Goal: Information Seeking & Learning: Learn about a topic

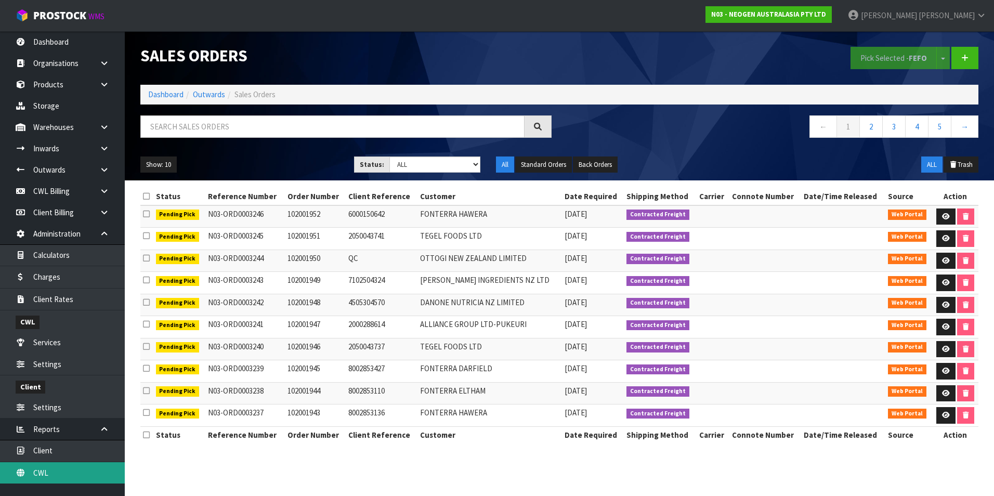
click at [69, 481] on link "CWL" at bounding box center [62, 472] width 125 height 21
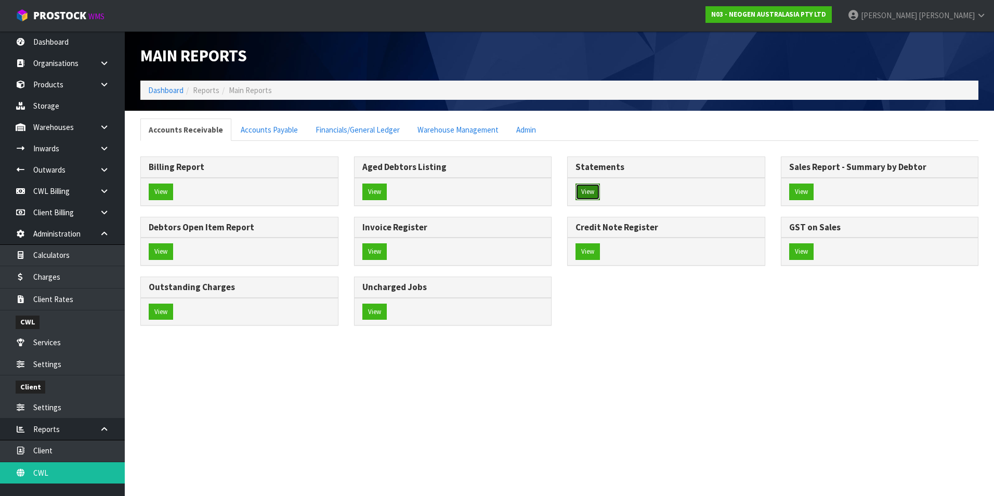
click at [582, 193] on button "View" at bounding box center [588, 192] width 24 height 17
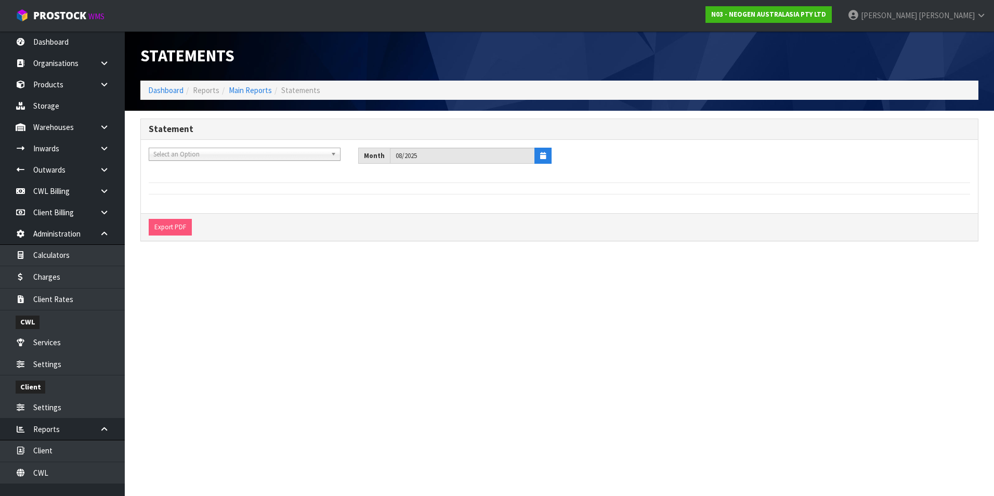
click at [192, 152] on span "Select an Option" at bounding box center [239, 154] width 173 height 12
type input "aga"
click at [194, 185] on li "A01 - AGA IN FASTER PTY LTD" at bounding box center [244, 183] width 187 height 13
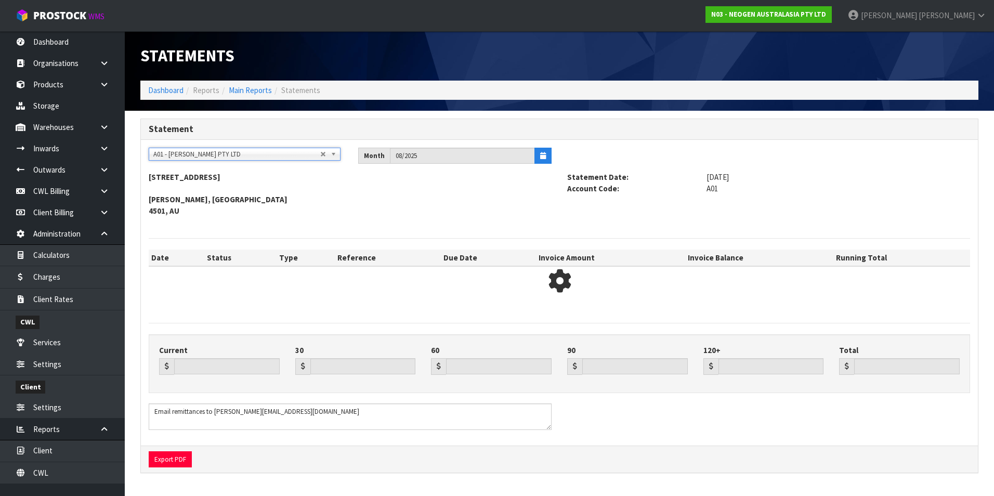
type input "0.00"
type input "1633.34"
type input "1135.13"
type input "2317.18"
type input "0.00"
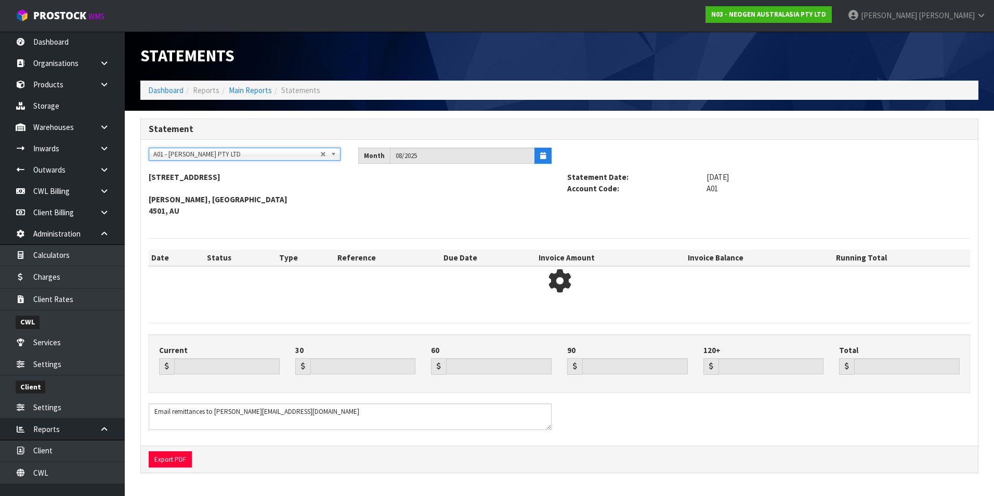
type input "5085.65"
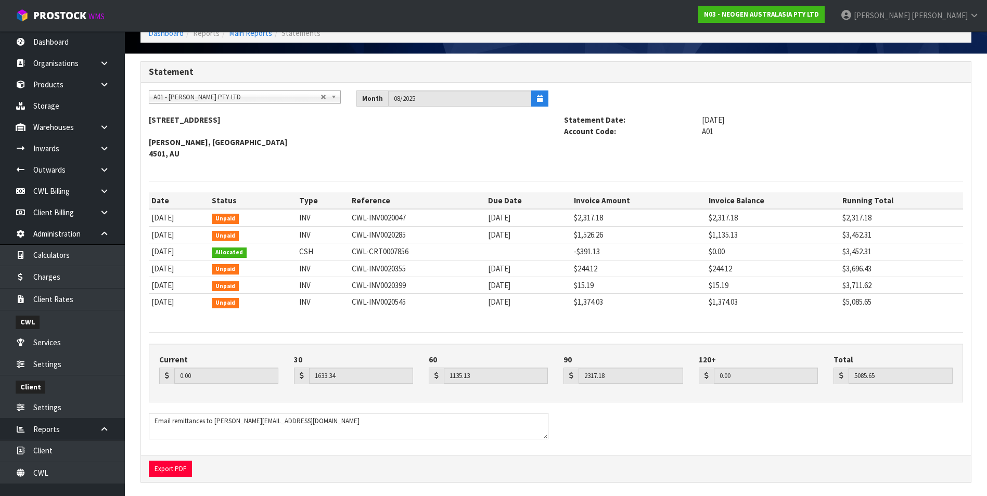
scroll to position [62, 0]
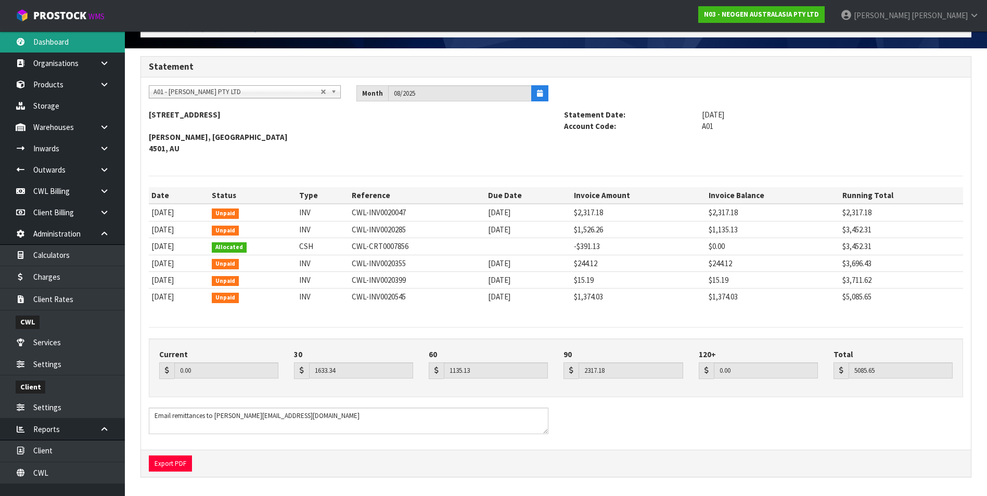
click at [40, 40] on link "Dashboard" at bounding box center [62, 41] width 125 height 21
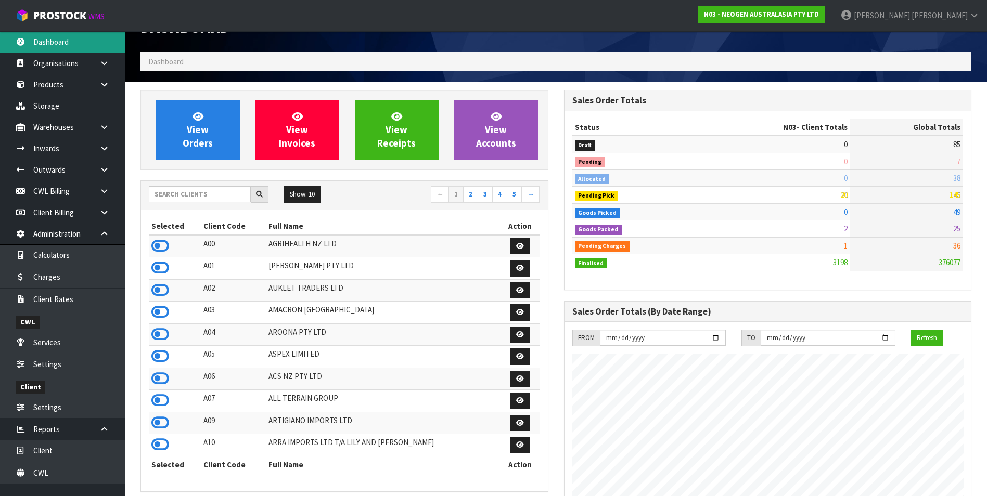
scroll to position [10, 0]
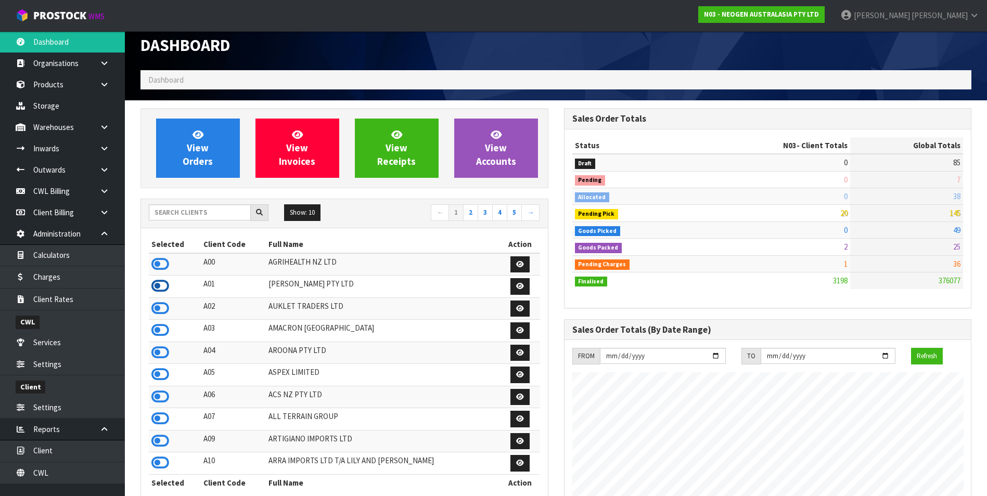
click at [156, 282] on icon at bounding box center [160, 286] width 18 height 16
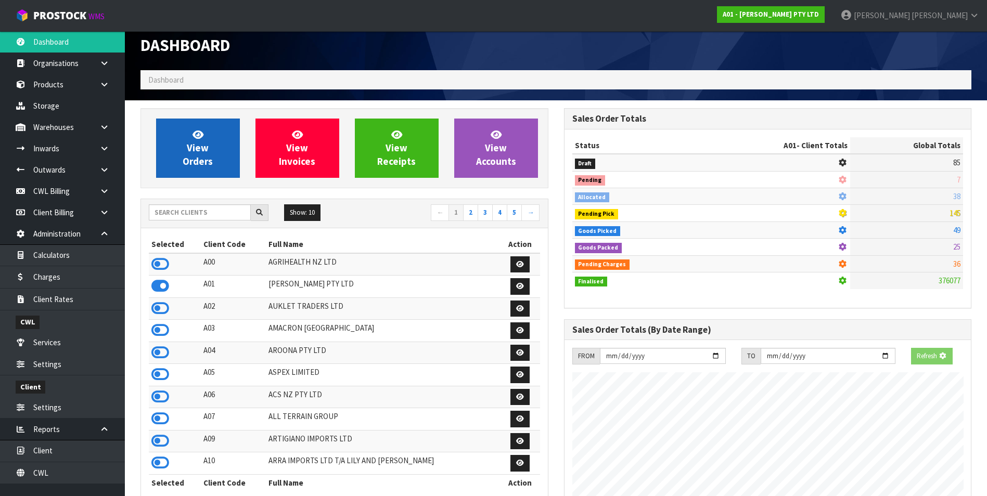
scroll to position [670, 423]
click at [210, 159] on span "View Orders" at bounding box center [198, 147] width 30 height 39
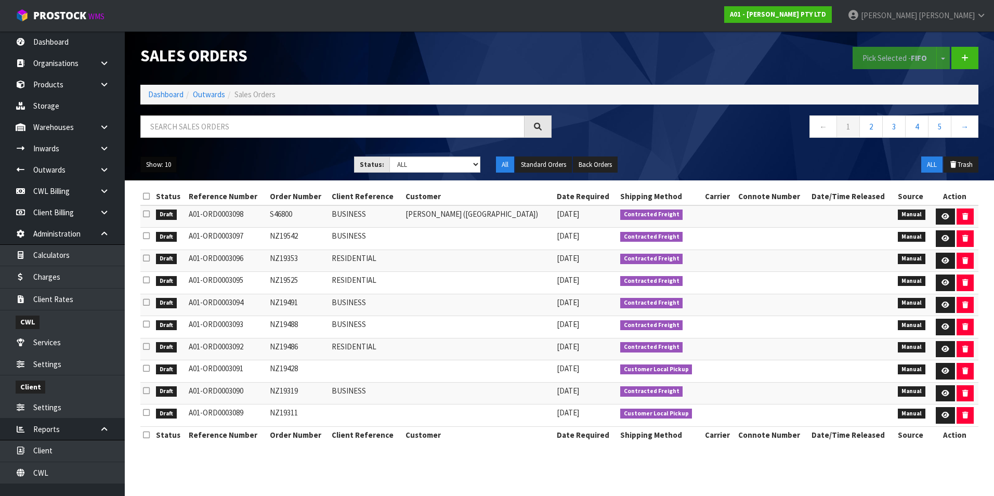
click at [157, 168] on button "Show: 10" at bounding box center [158, 165] width 36 height 17
click at [173, 228] on link "50" at bounding box center [182, 226] width 82 height 14
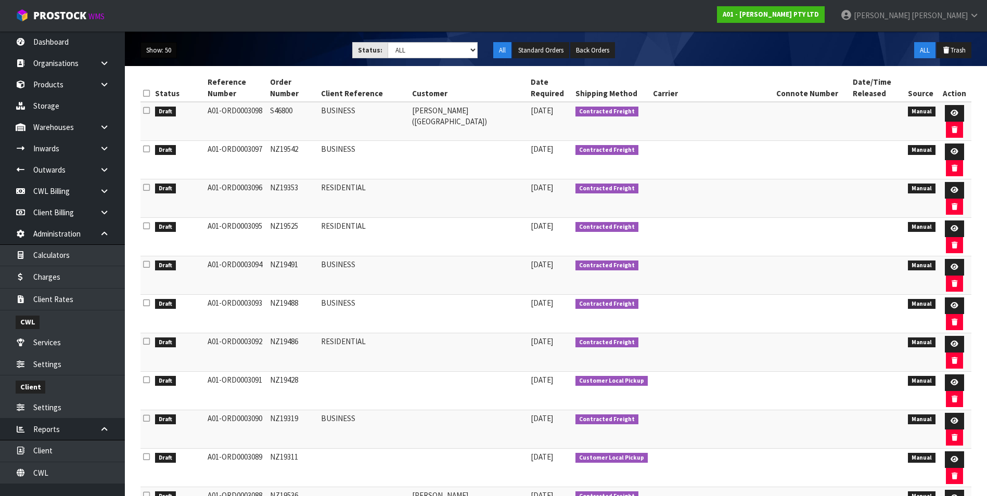
scroll to position [208, 0]
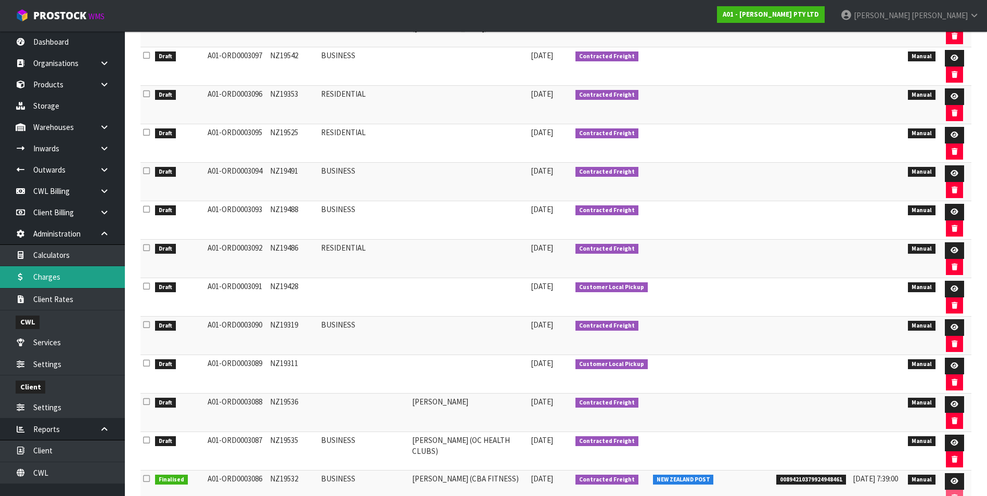
click at [59, 278] on link "Charges" at bounding box center [62, 276] width 125 height 21
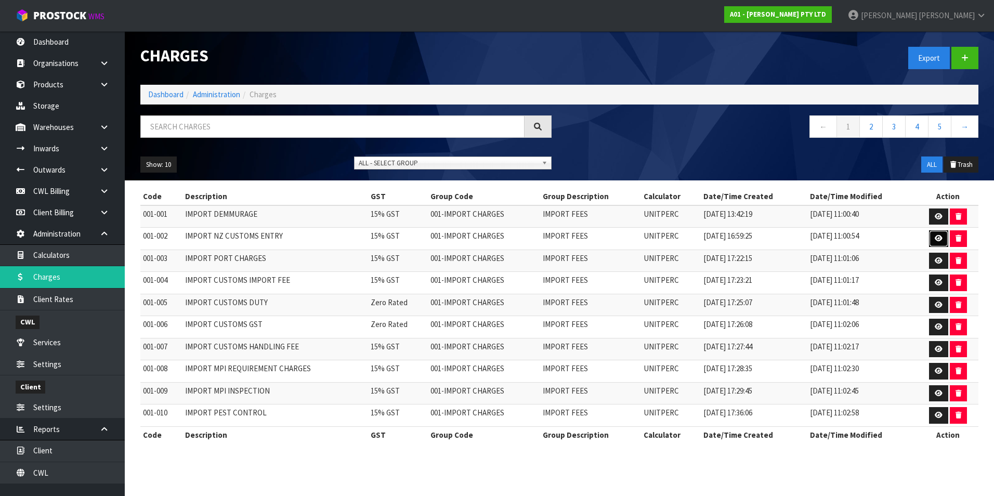
click at [933, 237] on link at bounding box center [938, 238] width 19 height 17
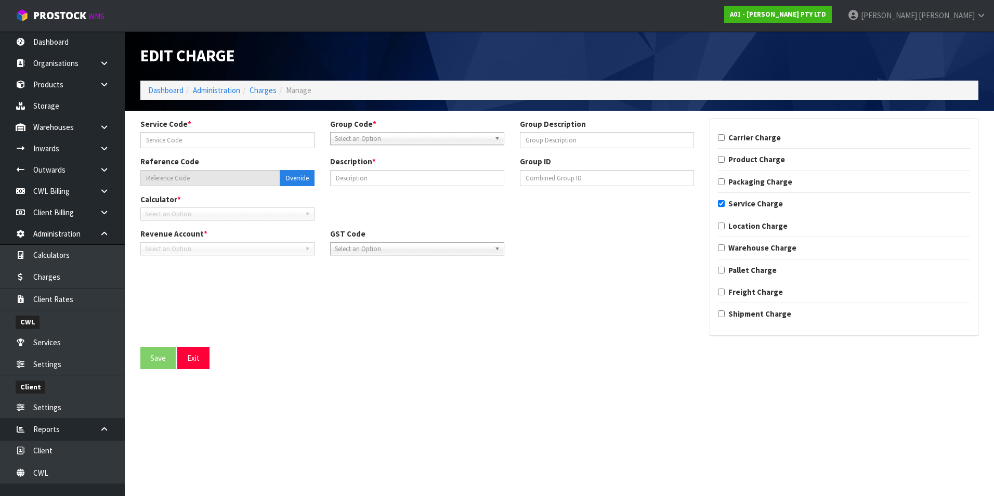
type input "002"
type input "IMPORT FEES"
type input "001-002"
type input "IMPORT NZ CUSTOMS ENTRY"
checkbox input "true"
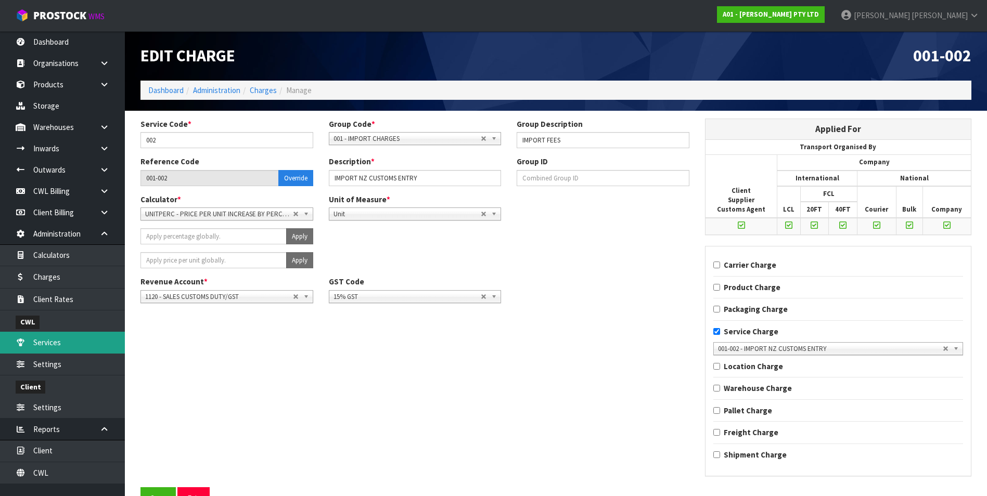
click at [51, 344] on link "Services" at bounding box center [62, 342] width 125 height 21
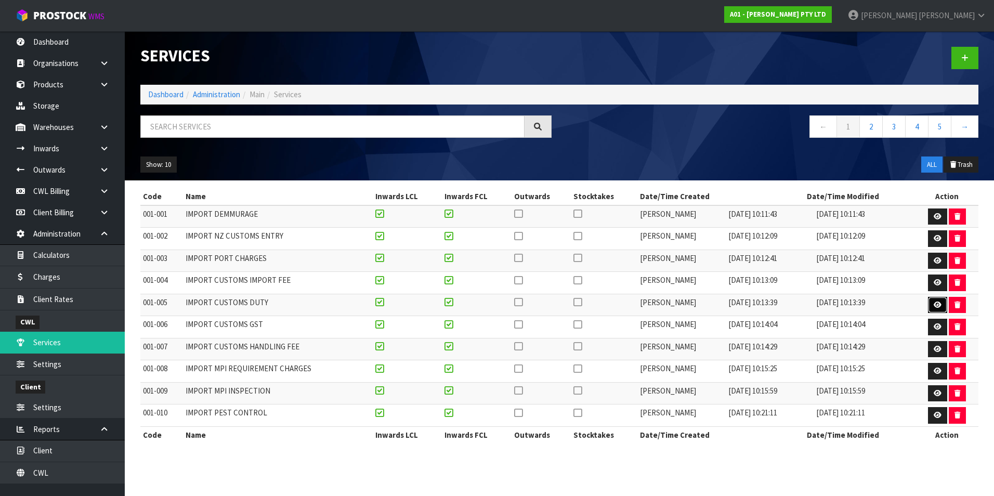
click at [938, 302] on icon "button" at bounding box center [938, 305] width 8 height 7
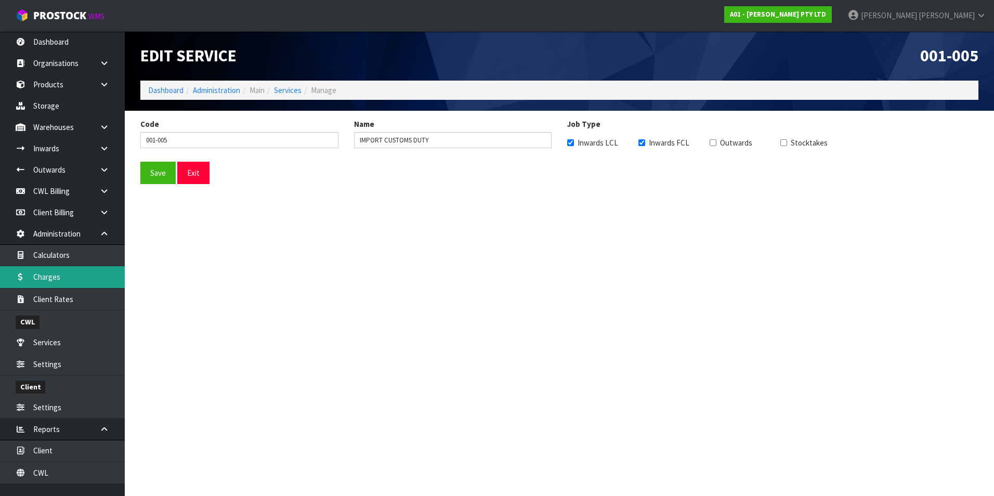
click at [54, 274] on link "Charges" at bounding box center [62, 276] width 125 height 21
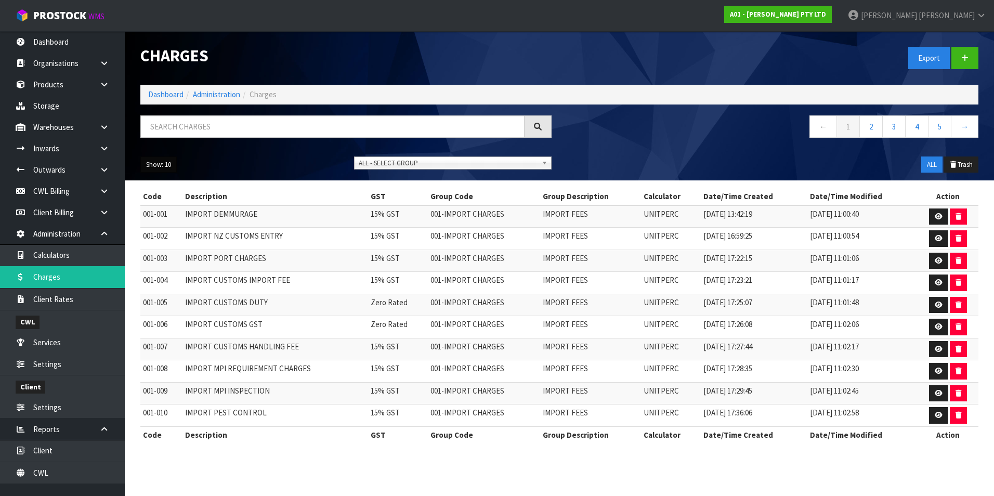
click at [163, 167] on button "Show: 10" at bounding box center [158, 165] width 36 height 17
click at [177, 229] on link "50" at bounding box center [182, 226] width 82 height 14
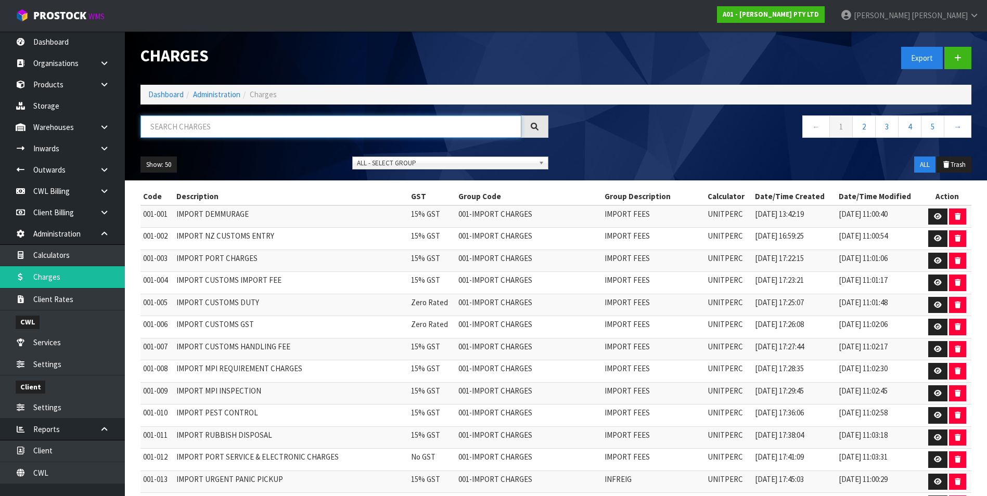
click at [219, 130] on input "text" at bounding box center [330, 126] width 381 height 22
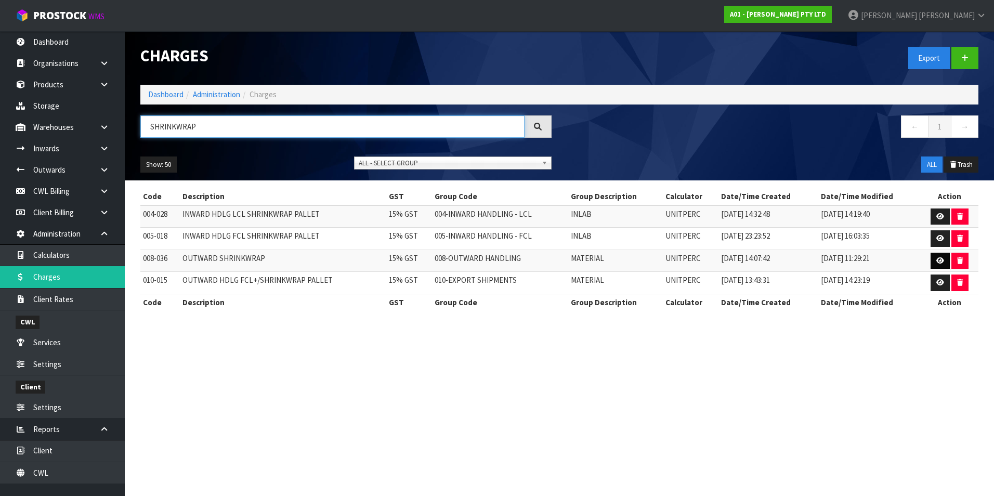
type input "SHRINKWRAP"
click at [937, 258] on icon at bounding box center [941, 260] width 8 height 7
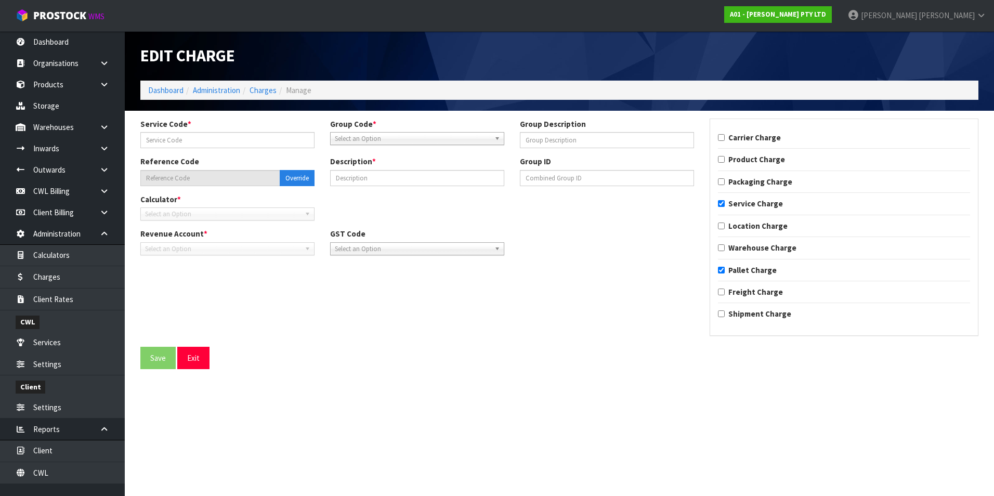
type input "036"
type input "MATERIAL"
type input "008-036"
type input "OUTWARD SHRINKWRAP"
checkbox input "true"
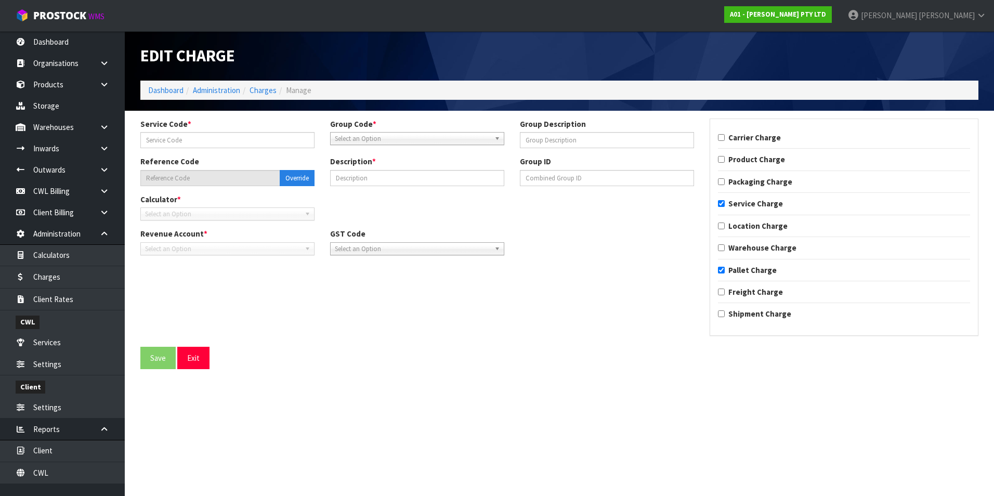
checkbox input "true"
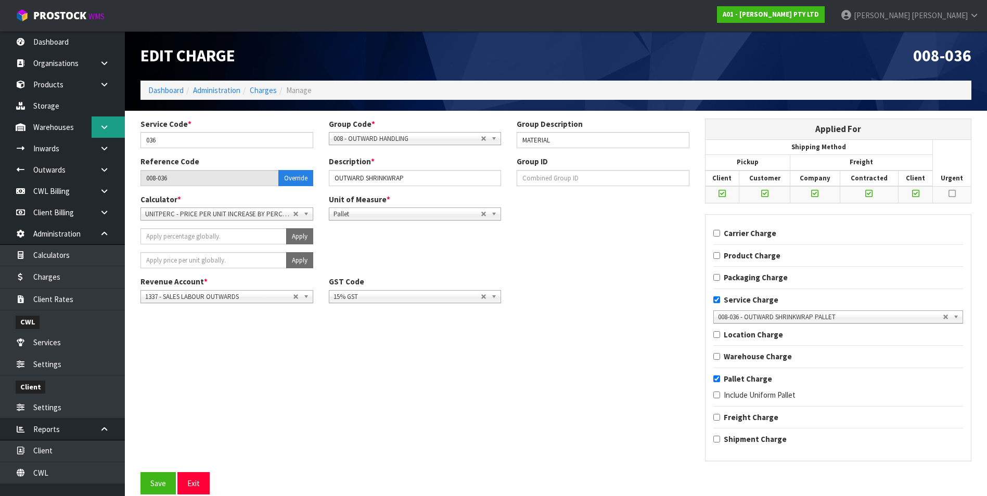
click at [102, 132] on link at bounding box center [108, 127] width 33 height 21
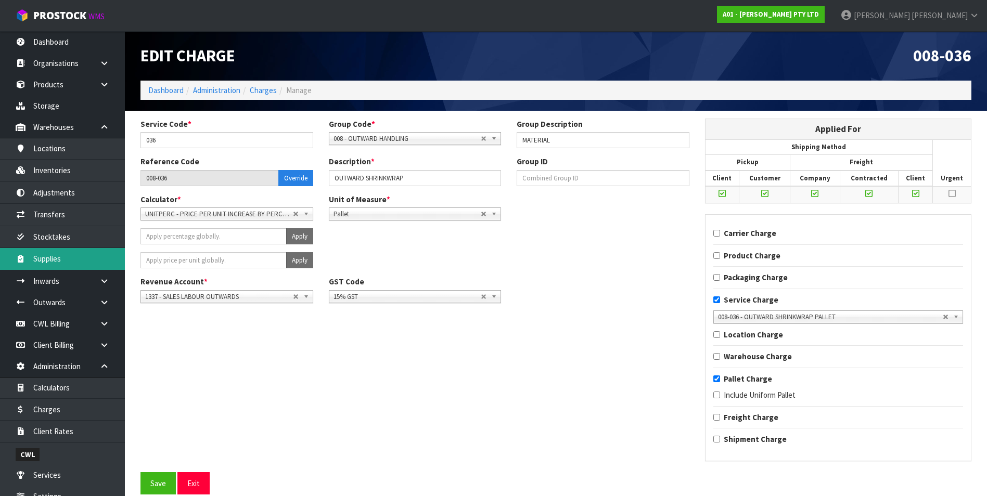
click at [79, 258] on link "Supplies" at bounding box center [62, 258] width 125 height 21
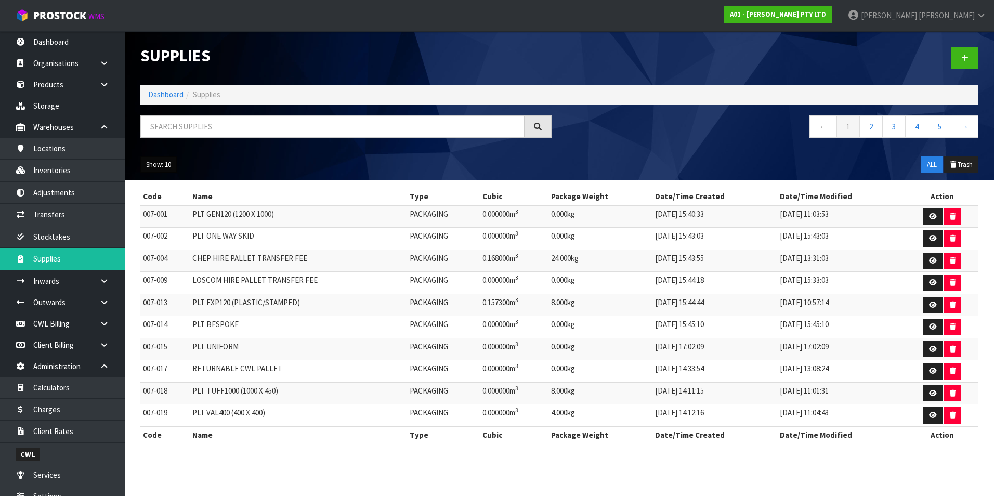
click at [160, 164] on button "Show: 10" at bounding box center [158, 165] width 36 height 17
click at [185, 226] on link "50" at bounding box center [182, 226] width 82 height 14
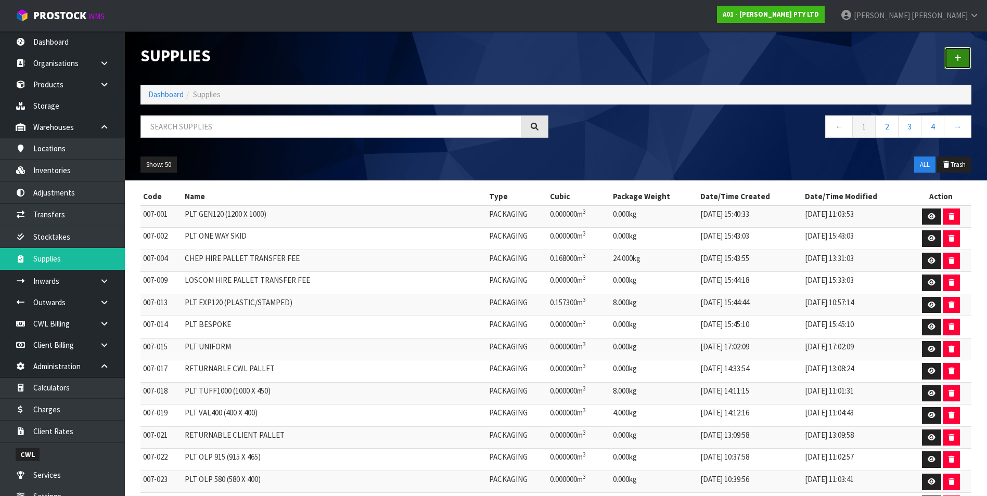
click at [962, 58] on link at bounding box center [957, 58] width 27 height 22
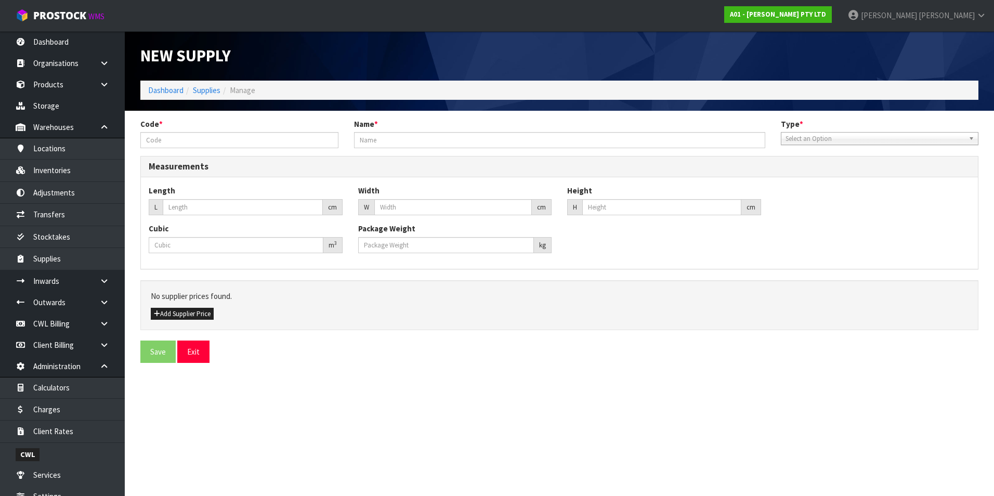
click at [956, 138] on span "Select an Option" at bounding box center [875, 139] width 179 height 12
click at [193, 355] on button "Exit" at bounding box center [193, 352] width 32 height 22
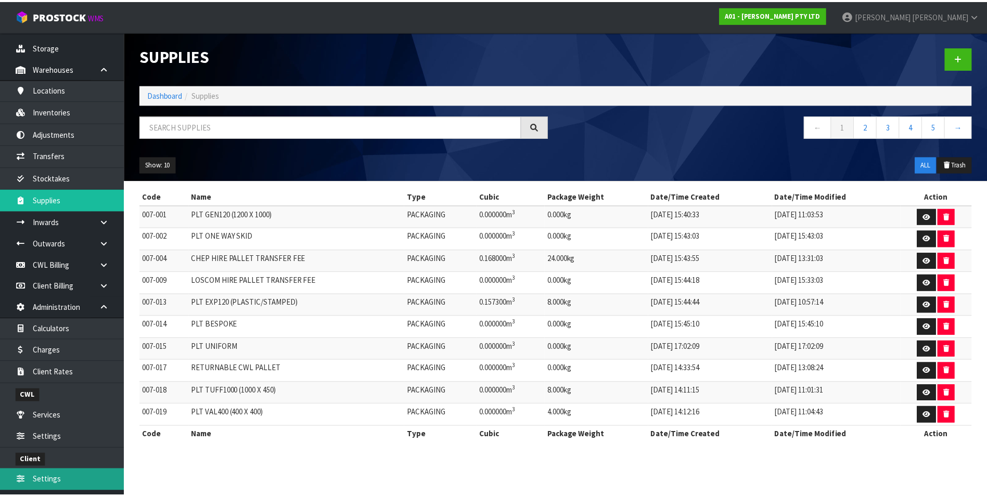
scroll to position [141, 0]
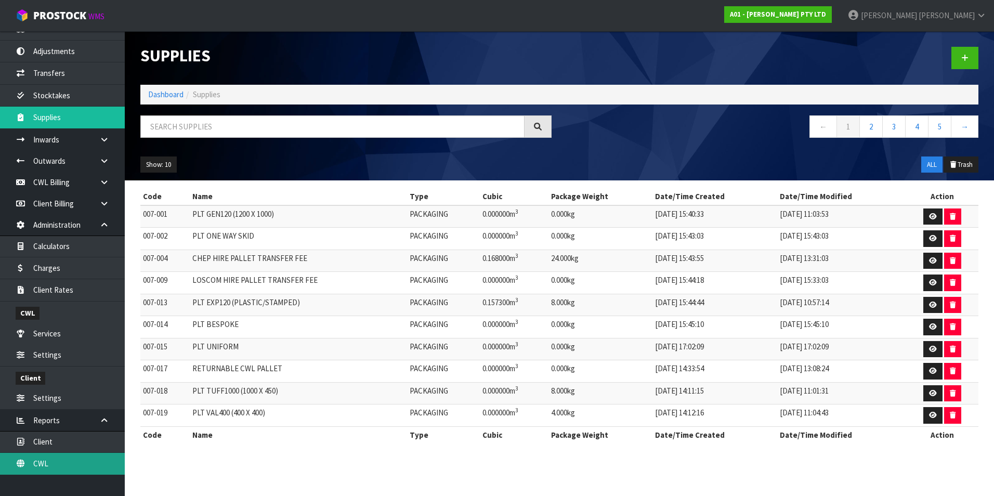
click at [70, 462] on link "CWL" at bounding box center [62, 463] width 125 height 21
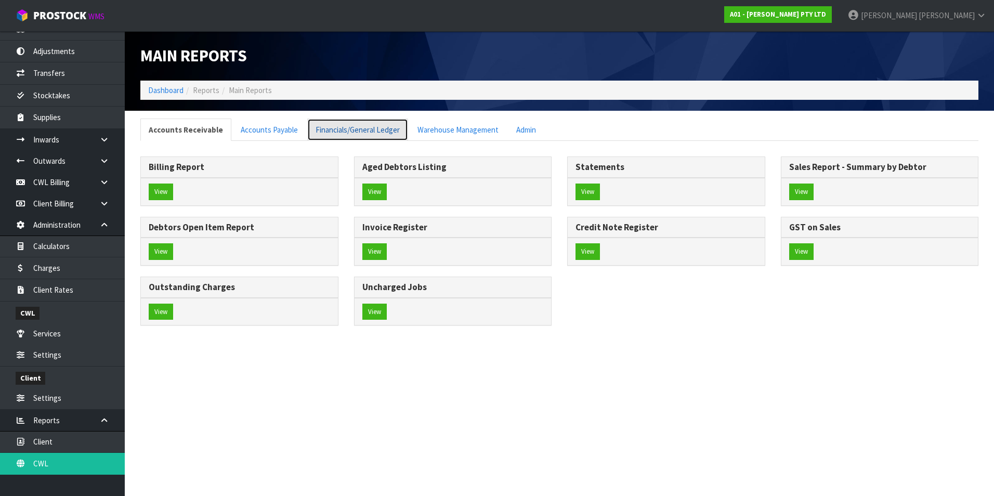
click at [345, 134] on link "Financials/General Ledger" at bounding box center [357, 130] width 101 height 22
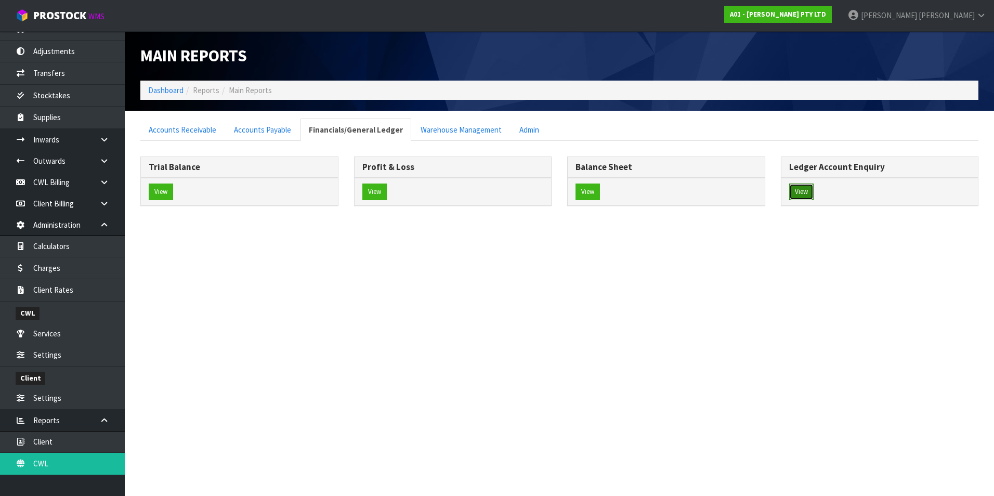
click at [803, 193] on button "View" at bounding box center [802, 192] width 24 height 17
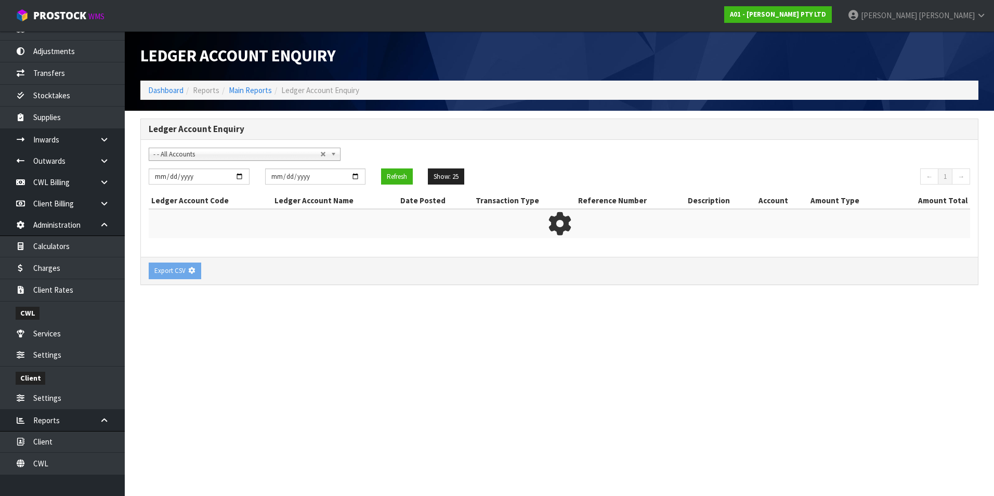
click at [194, 158] on span "- - All Accounts" at bounding box center [236, 154] width 167 height 12
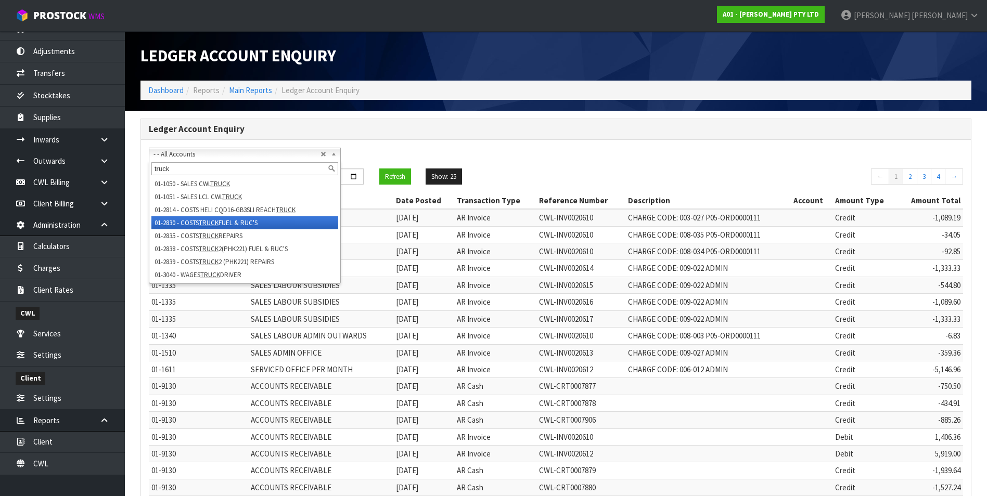
type input "truck"
click at [249, 226] on li "01-2830 - COSTS TRUCK FUEL & RUC'S" at bounding box center [244, 222] width 187 height 13
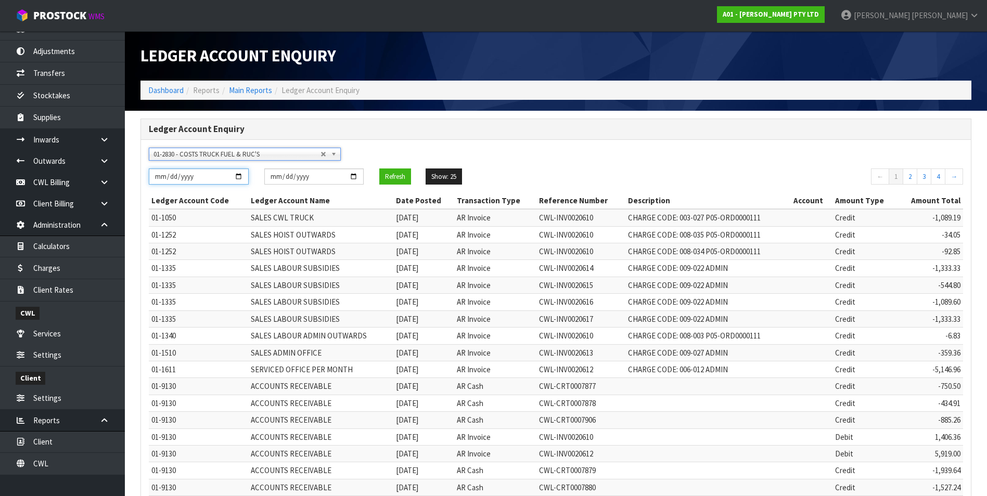
click at [231, 176] on input "[DATE]" at bounding box center [199, 177] width 100 height 16
click at [237, 176] on input "[DATE]" at bounding box center [199, 177] width 100 height 16
type input "[DATE]"
click at [355, 178] on input "[DATE]" at bounding box center [314, 177] width 100 height 16
type input "[DATE]"
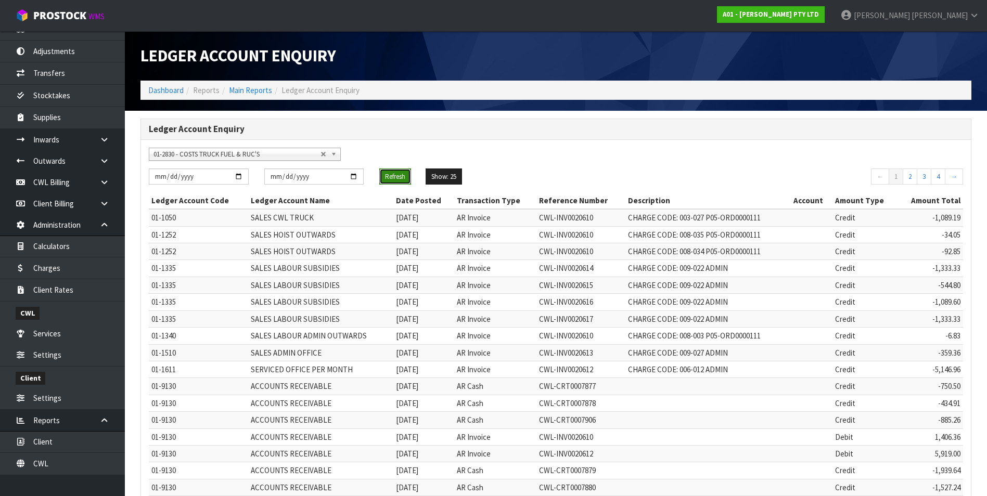
click at [404, 175] on button "Refresh" at bounding box center [395, 177] width 32 height 17
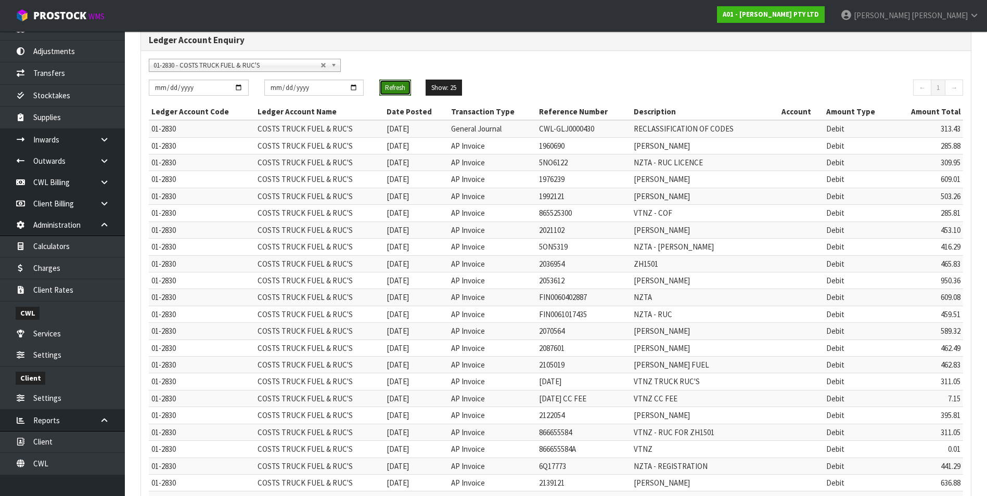
scroll to position [166, 0]
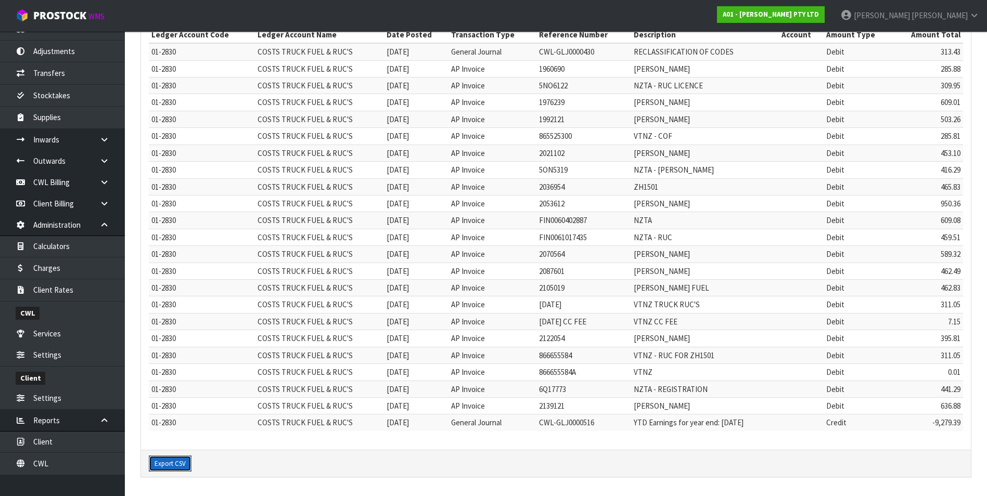
click at [177, 465] on button "Export CSV" at bounding box center [170, 464] width 43 height 17
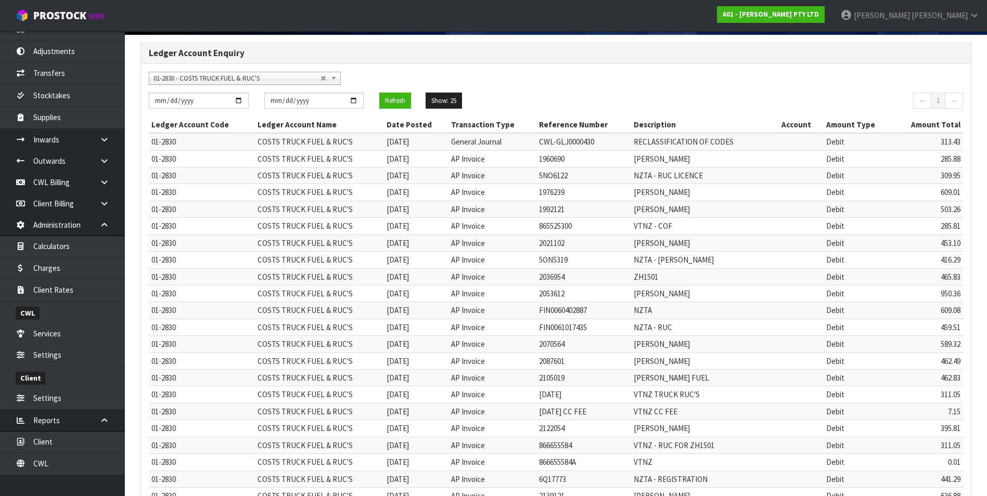
scroll to position [0, 0]
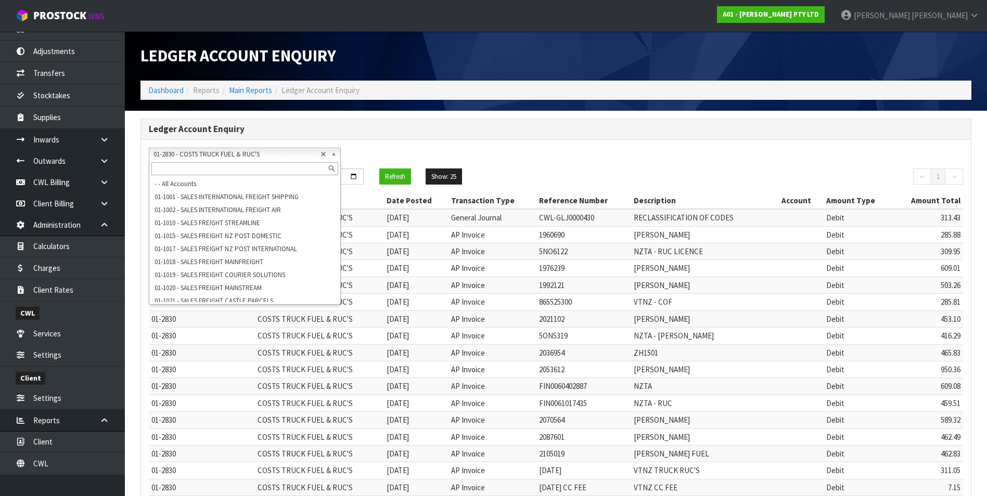
click at [202, 155] on span "01-2830 - COSTS TRUCK FUEL & RUC'S" at bounding box center [236, 154] width 167 height 12
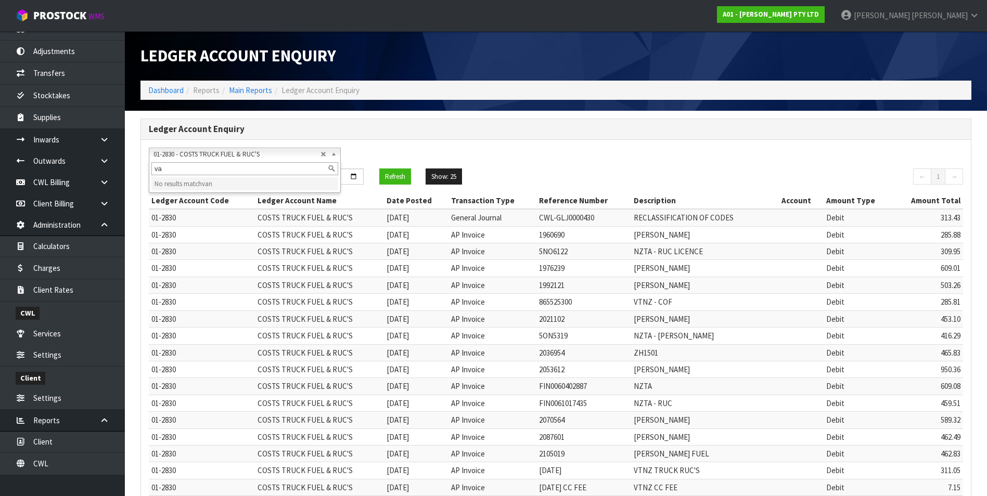
type input "v"
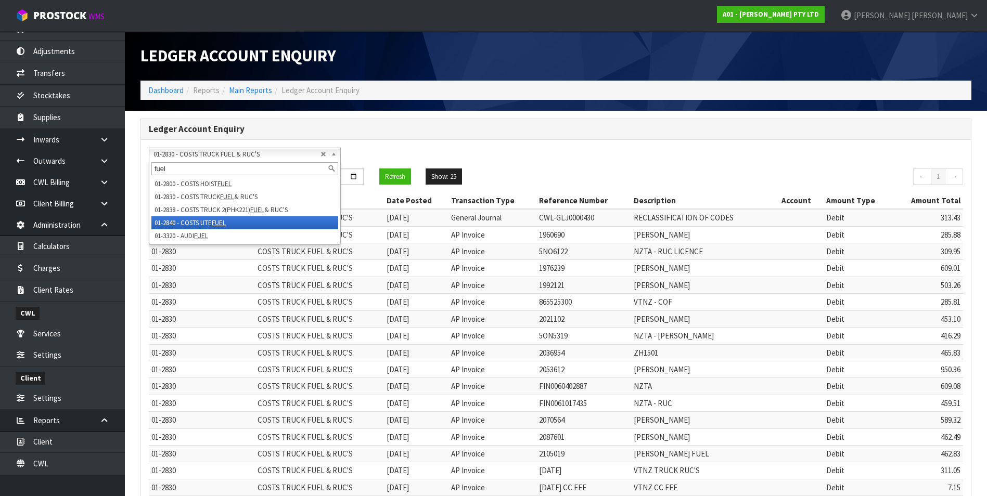
type input "fuel"
click at [200, 222] on li "01-2840 - COSTS UTE FUEL" at bounding box center [244, 222] width 187 height 13
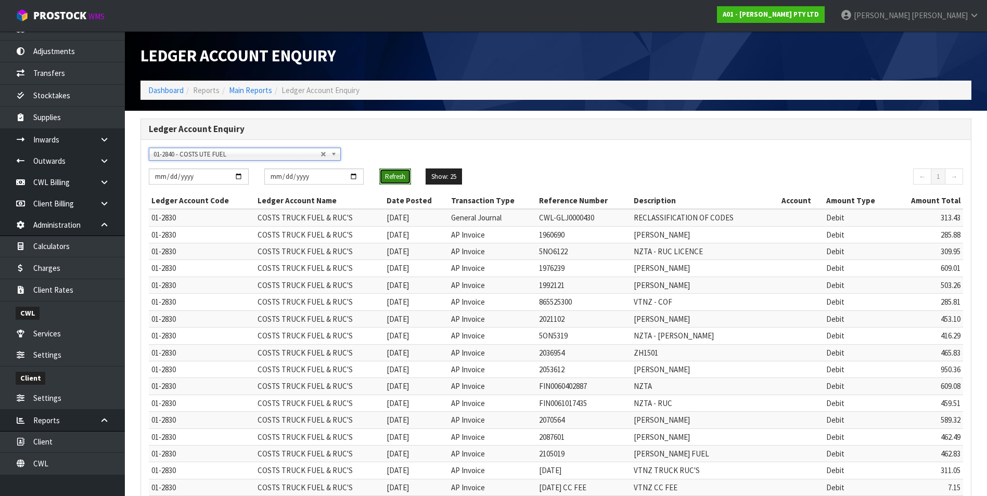
click at [405, 178] on button "Refresh" at bounding box center [395, 177] width 32 height 17
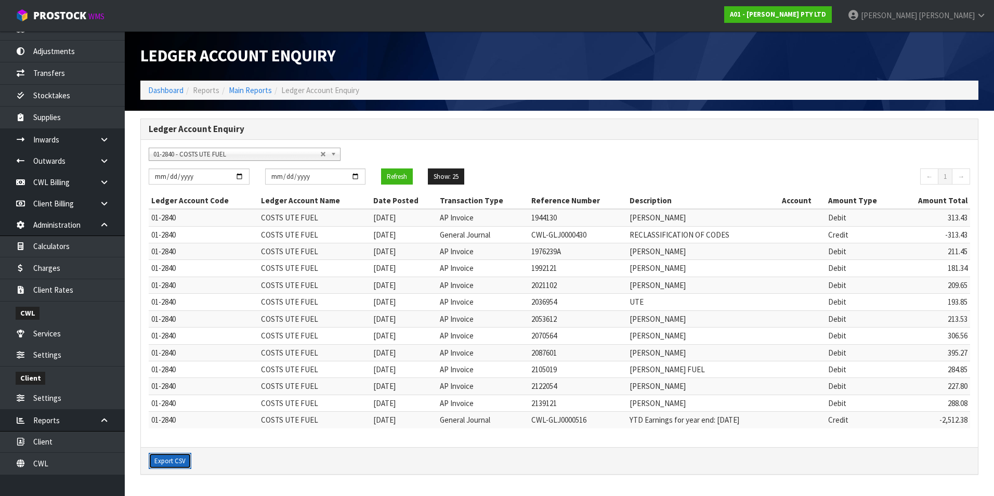
click at [176, 464] on button "Export CSV" at bounding box center [170, 461] width 43 height 17
click at [213, 159] on span "01-2840 - COSTS UTE FUEL" at bounding box center [236, 154] width 167 height 12
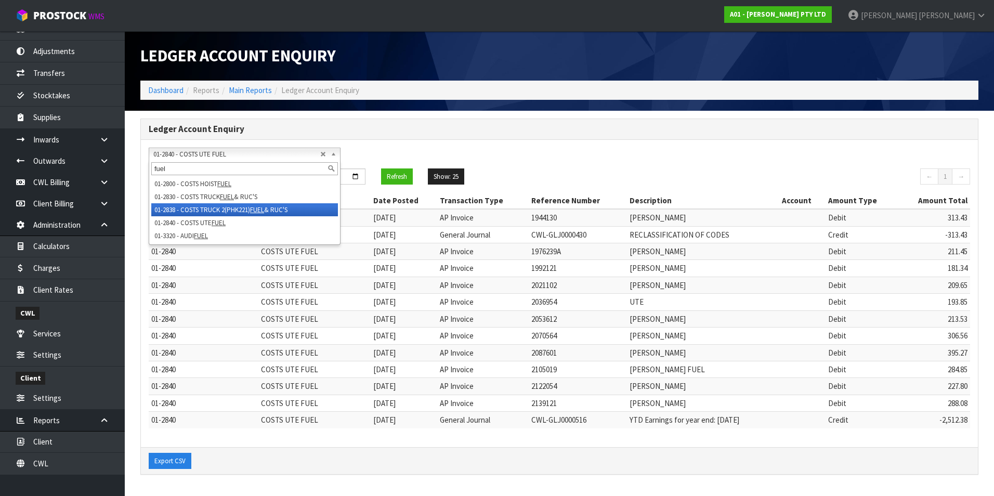
type input "fuel"
click at [264, 211] on em "FUEL" at bounding box center [257, 209] width 14 height 9
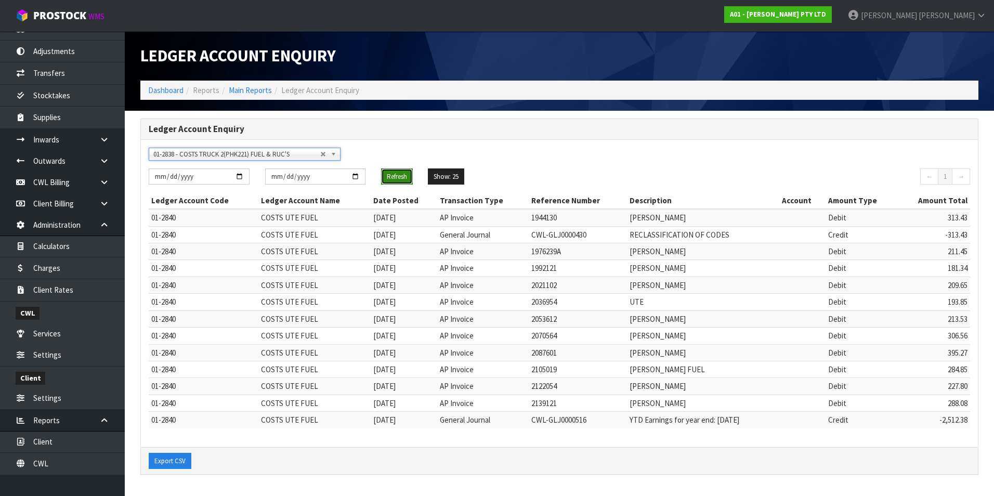
click at [408, 178] on button "Refresh" at bounding box center [397, 177] width 32 height 17
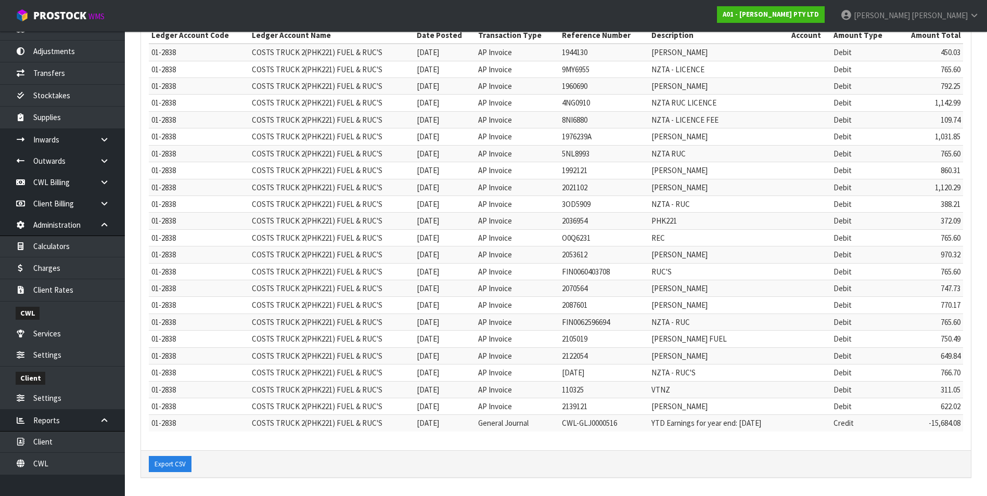
scroll to position [166, 0]
click at [174, 462] on button "Export CSV" at bounding box center [170, 464] width 43 height 17
